Goal: Information Seeking & Learning: Learn about a topic

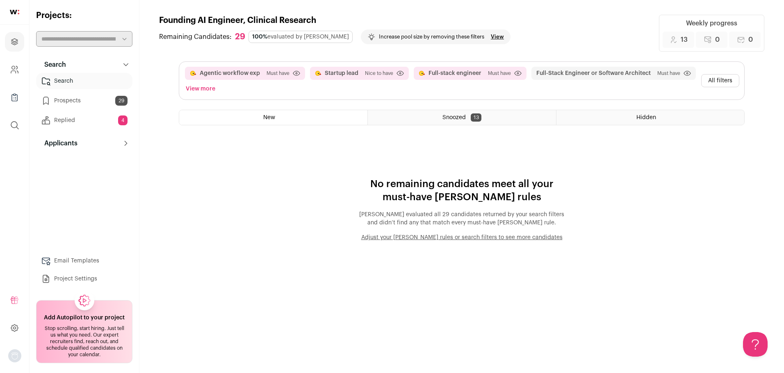
click at [74, 116] on link "Replied 4" at bounding box center [84, 120] width 96 height 16
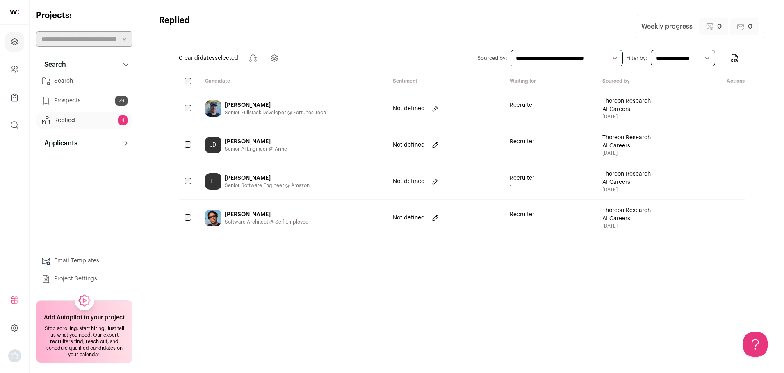
click at [239, 141] on div "[PERSON_NAME]" at bounding box center [256, 142] width 62 height 8
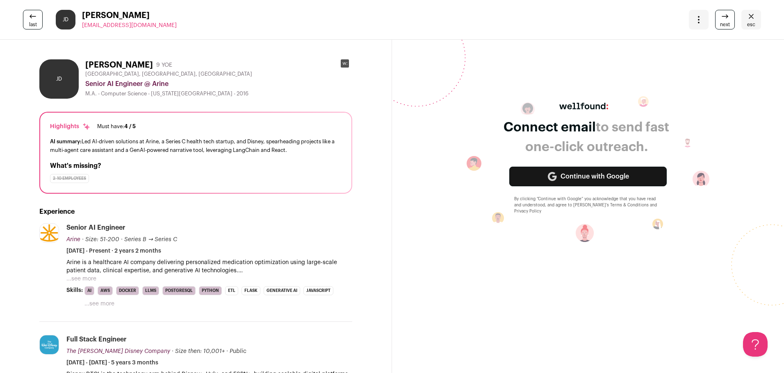
click at [102, 304] on button "...see more" at bounding box center [99, 304] width 30 height 8
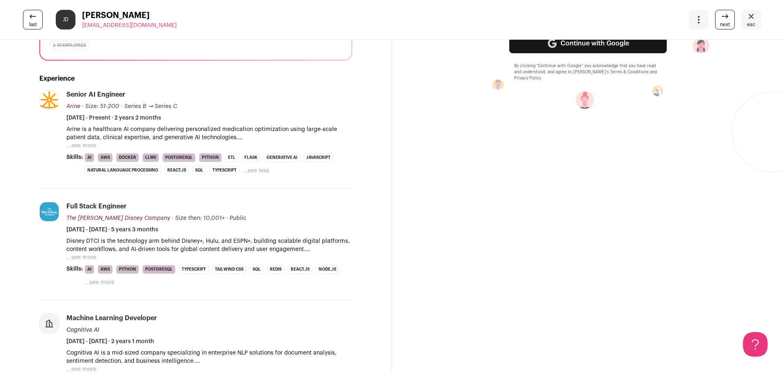
scroll to position [136, 0]
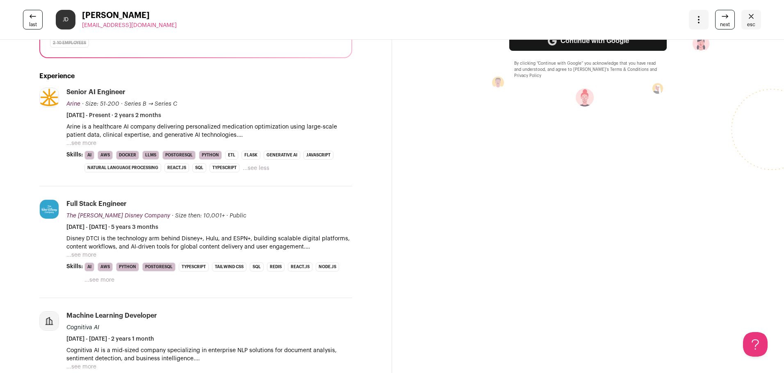
click at [89, 278] on button "...see more" at bounding box center [99, 280] width 30 height 8
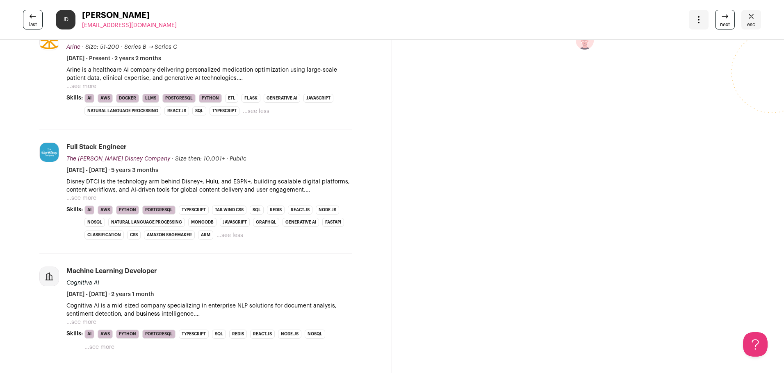
scroll to position [193, 0]
click at [99, 349] on button "...see more" at bounding box center [99, 347] width 30 height 8
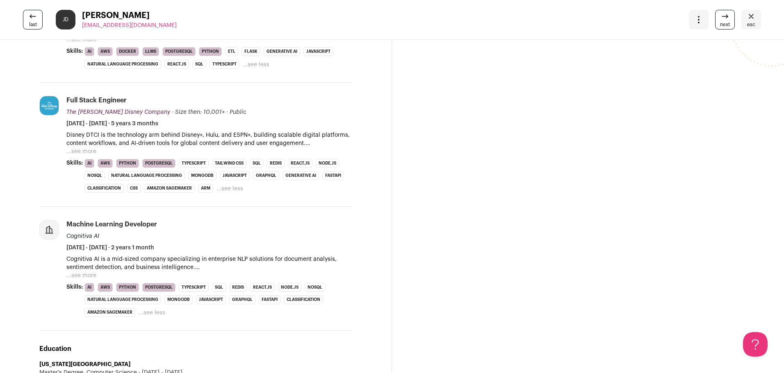
scroll to position [242, 0]
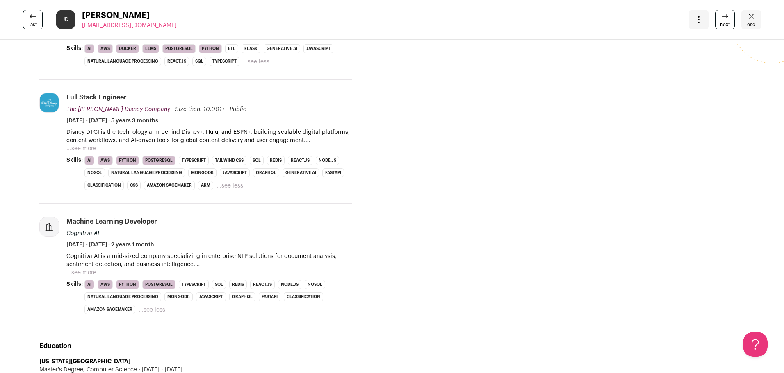
click at [72, 275] on button "...see more" at bounding box center [81, 273] width 30 height 8
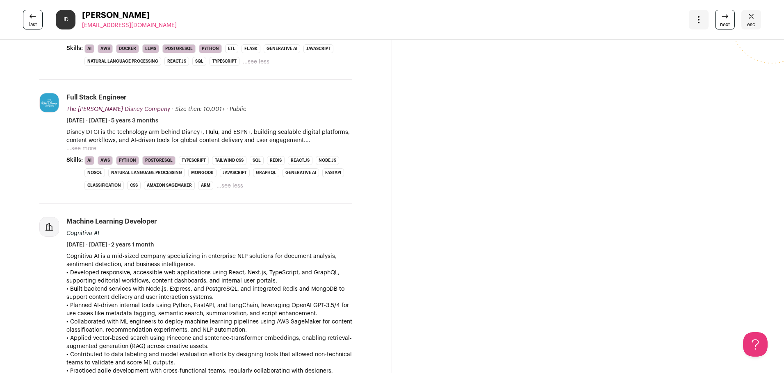
click at [81, 148] on button "...see more" at bounding box center [81, 149] width 30 height 8
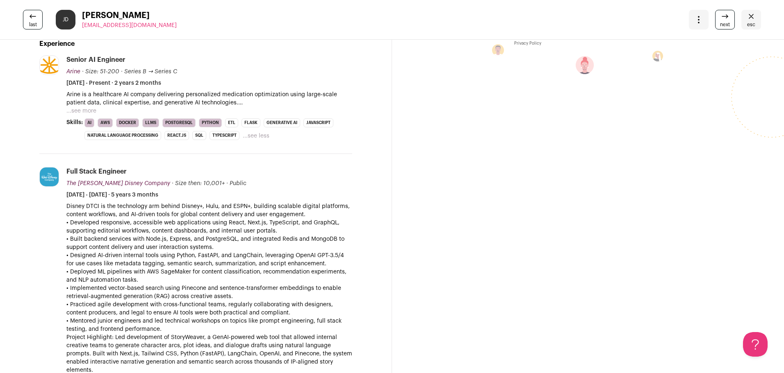
scroll to position [168, 0]
click at [85, 113] on button "...see more" at bounding box center [81, 111] width 30 height 8
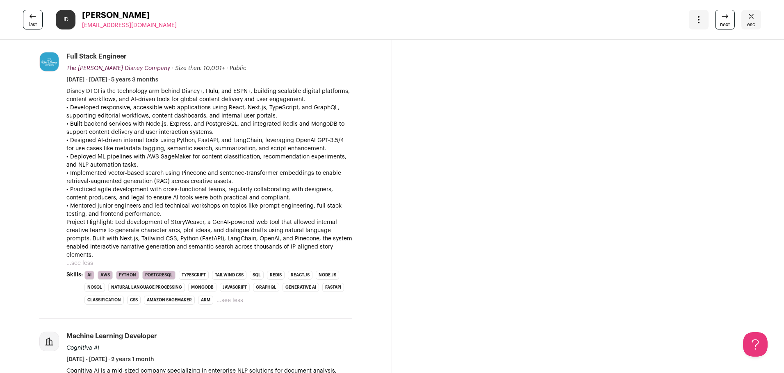
scroll to position [448, 0]
